Goal: Book appointment/travel/reservation

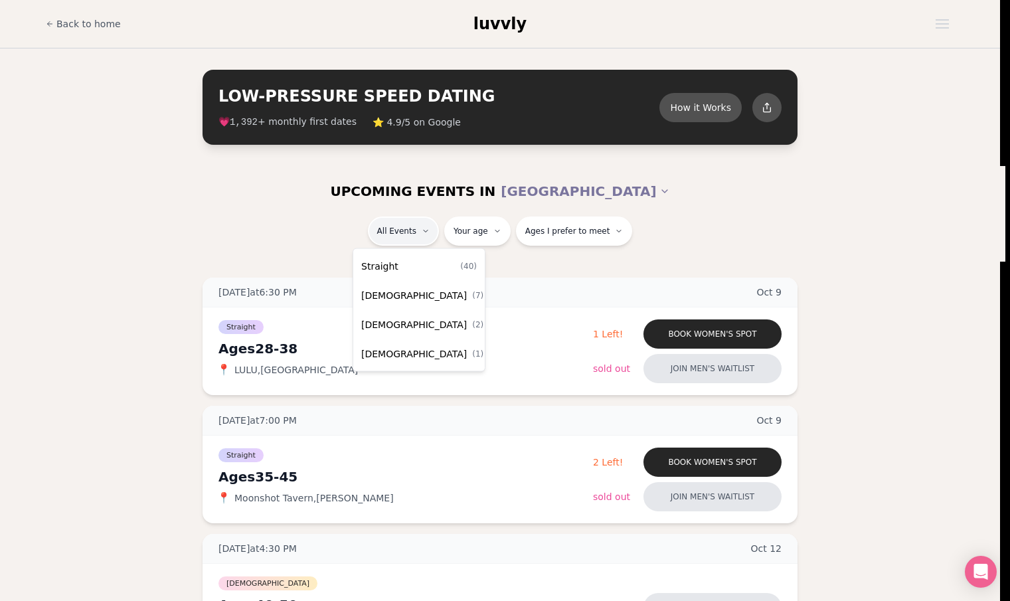
click at [402, 258] on div "Straight ( 40 )" at bounding box center [419, 266] width 126 height 29
